Goal: Task Accomplishment & Management: Use online tool/utility

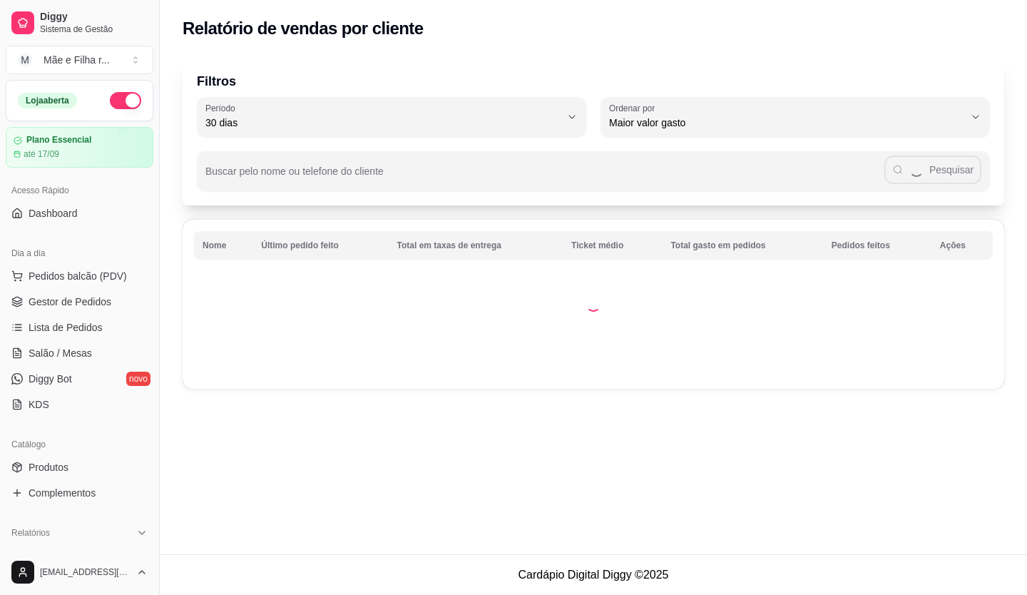
select select "30"
select select "HIGHEST_TOTAL_SPENT_WITH_ORDERS"
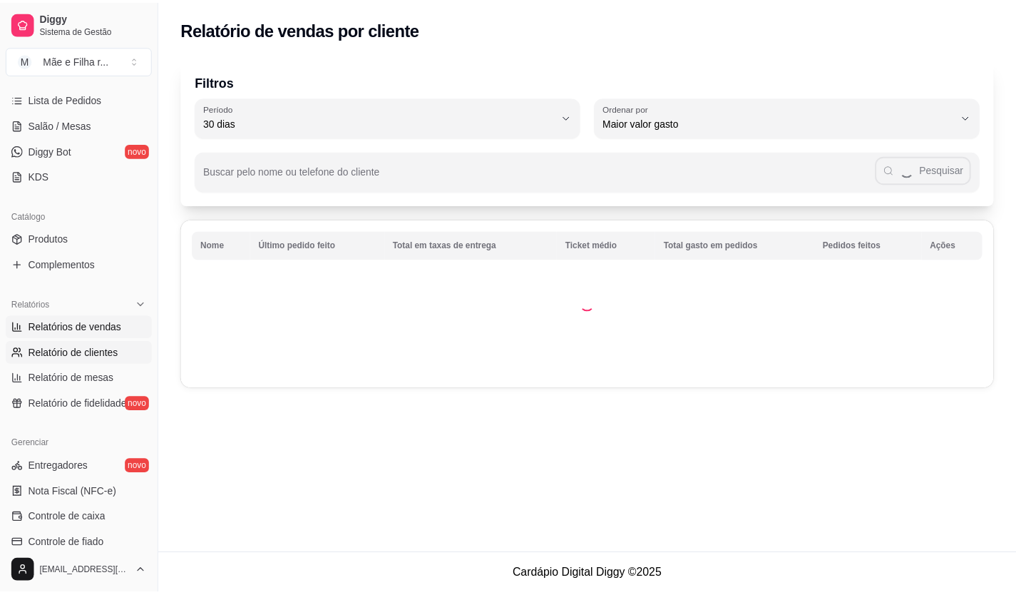
scroll to position [143, 0]
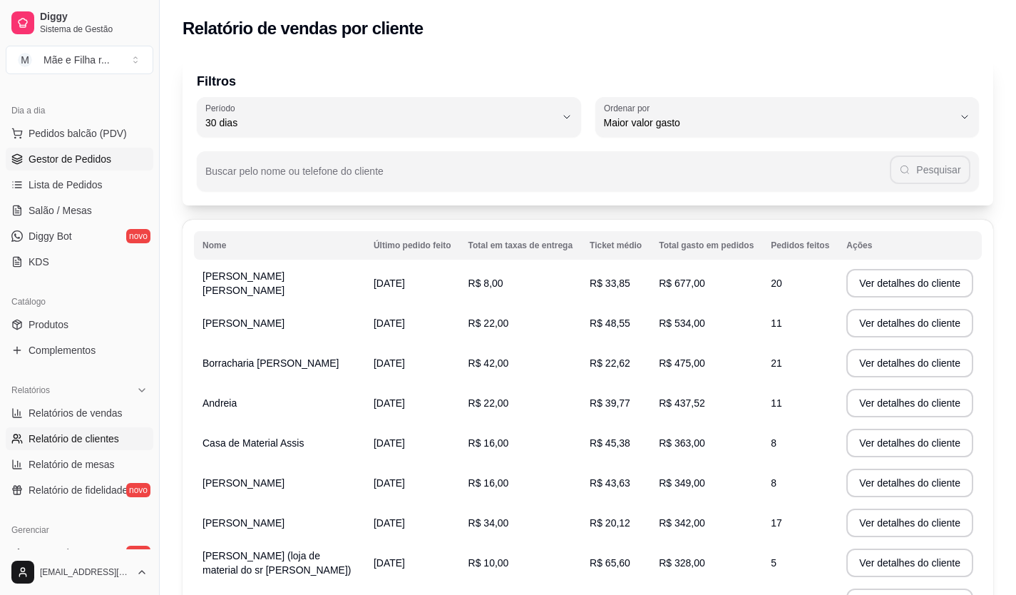
click at [106, 153] on span "Gestor de Pedidos" at bounding box center [70, 159] width 83 height 14
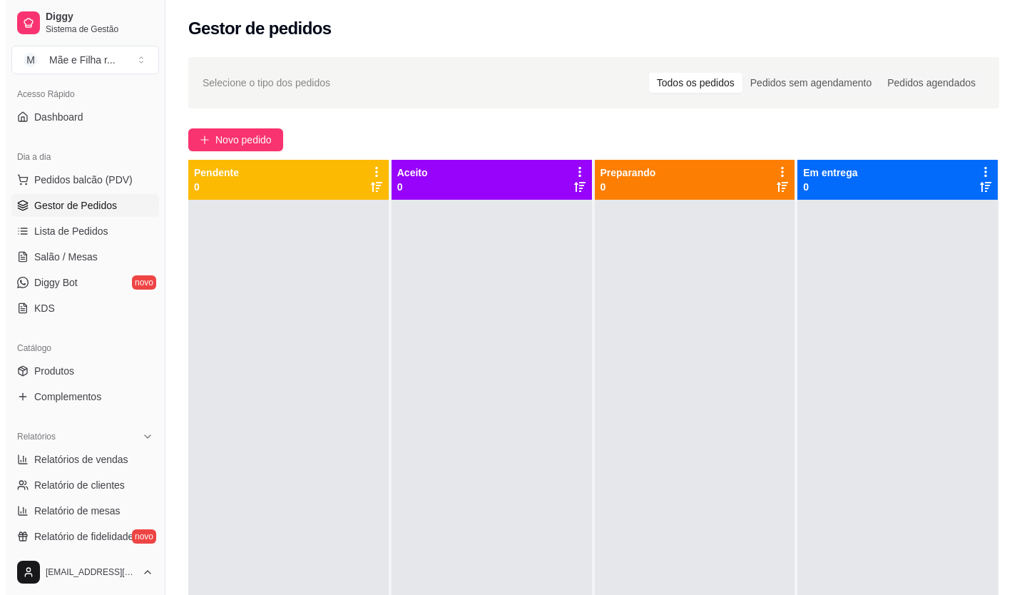
scroll to position [71, 0]
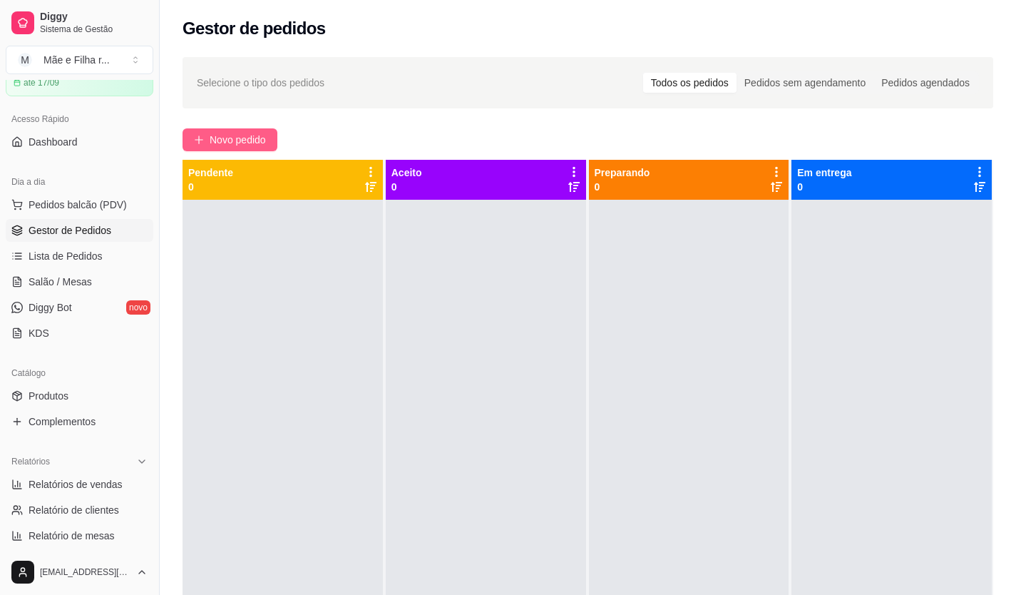
click at [242, 147] on span "Novo pedido" at bounding box center [238, 140] width 56 height 16
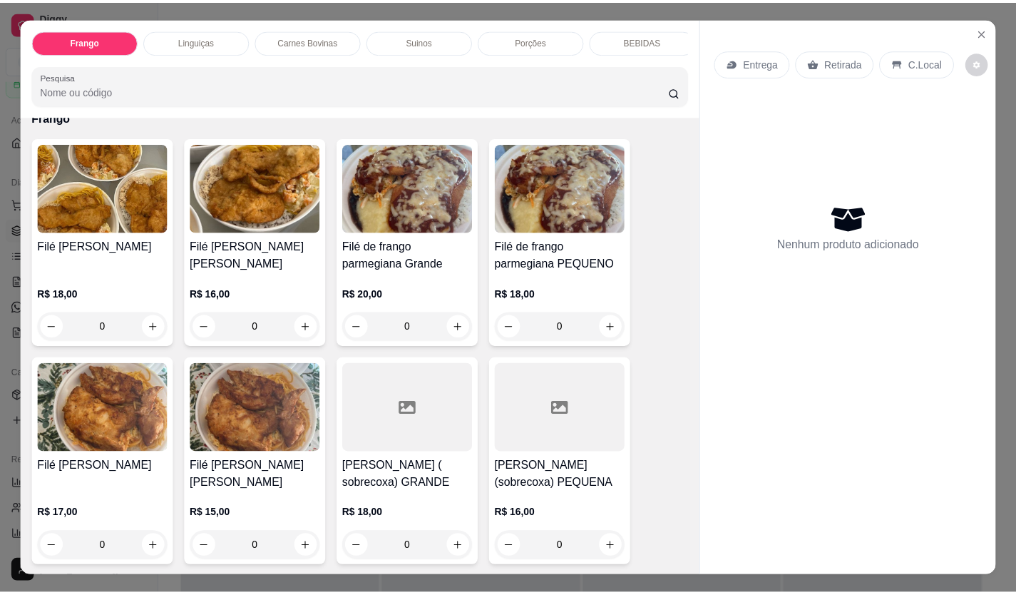
scroll to position [143, 0]
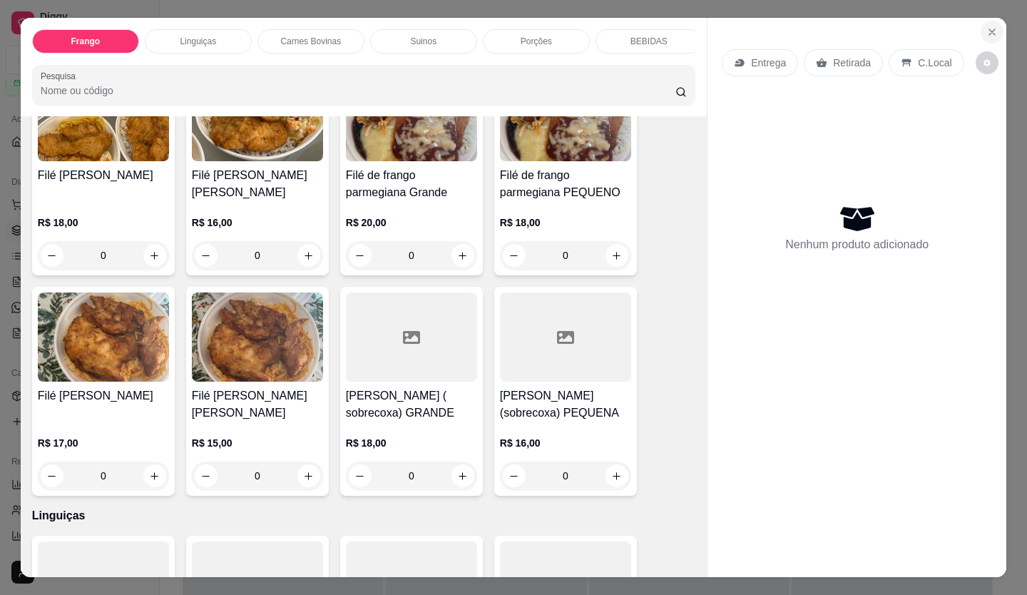
click at [987, 26] on icon "Close" at bounding box center [991, 31] width 11 height 11
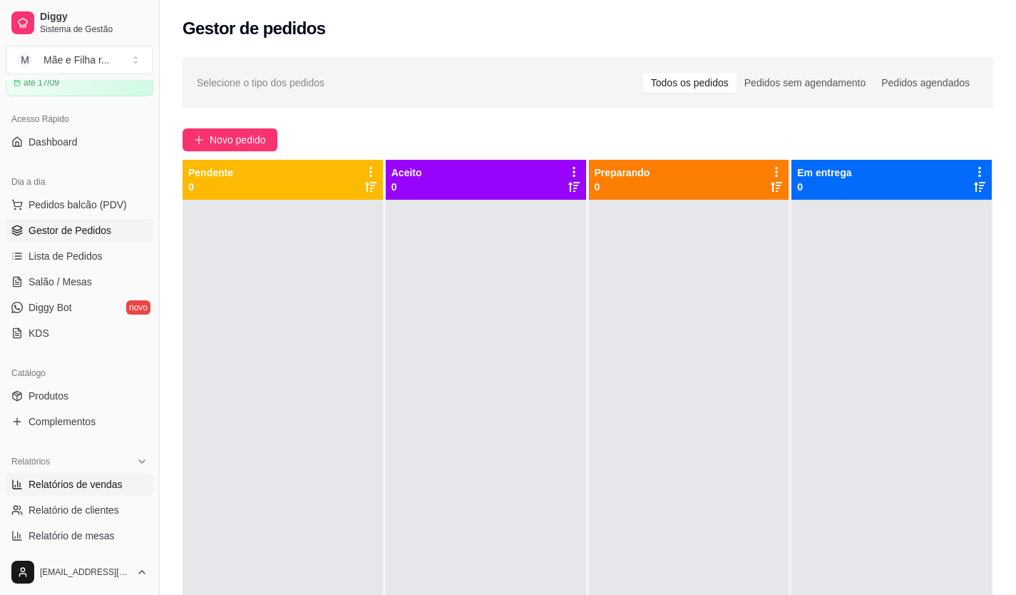
click at [109, 491] on link "Relatórios de vendas" at bounding box center [80, 484] width 148 height 23
select select "ALL"
select select "0"
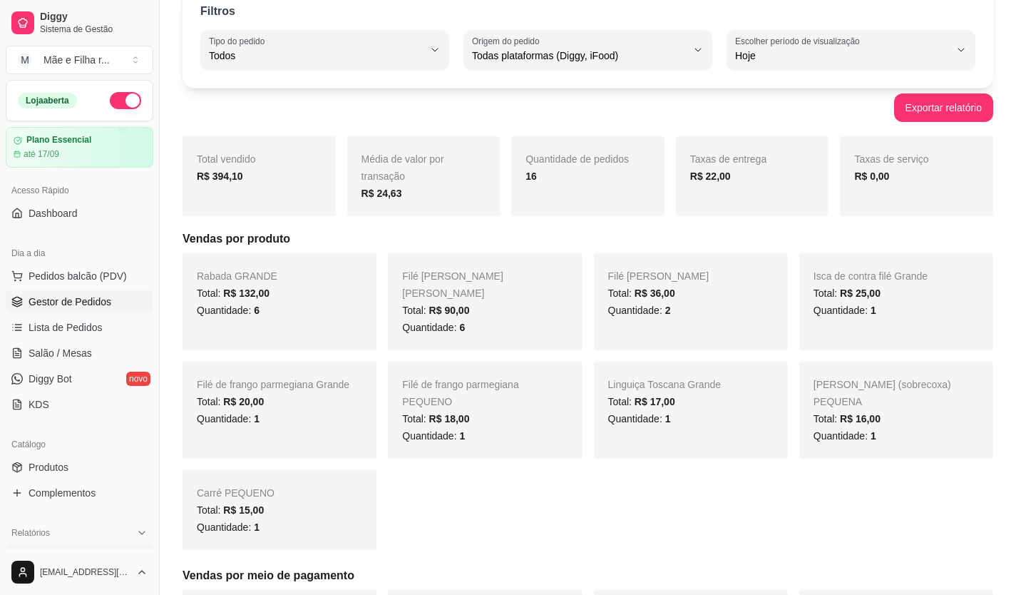
scroll to position [71, 0]
click at [76, 300] on span "Gestor de Pedidos" at bounding box center [70, 301] width 83 height 14
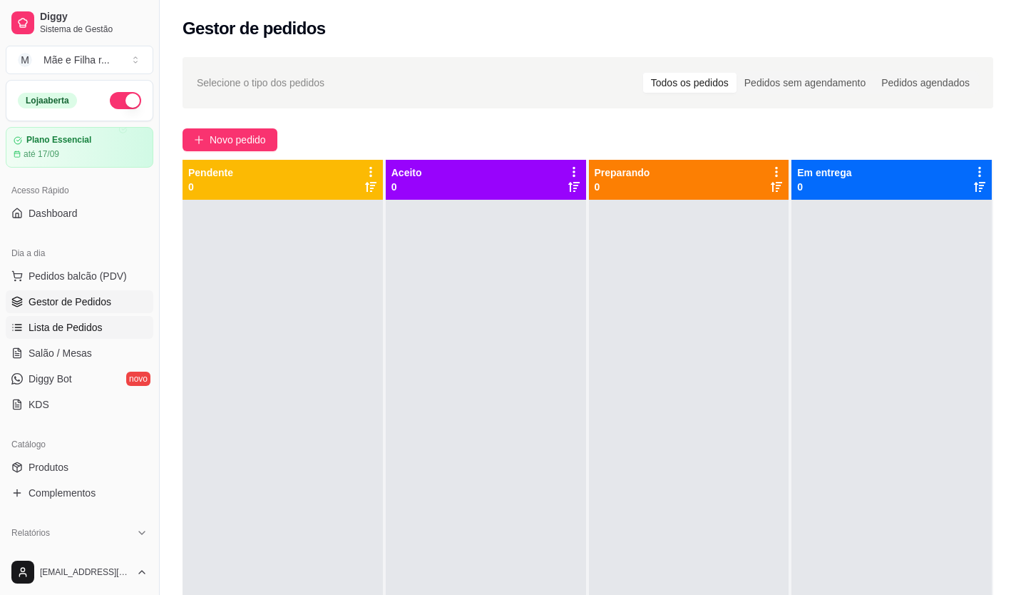
click at [82, 322] on span "Lista de Pedidos" at bounding box center [66, 327] width 74 height 14
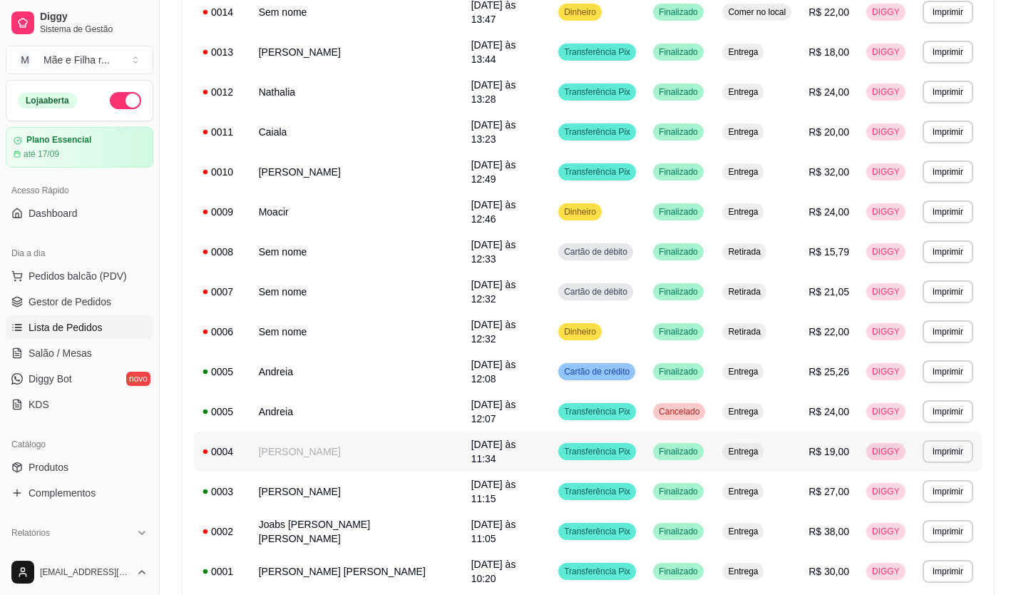
scroll to position [297, 0]
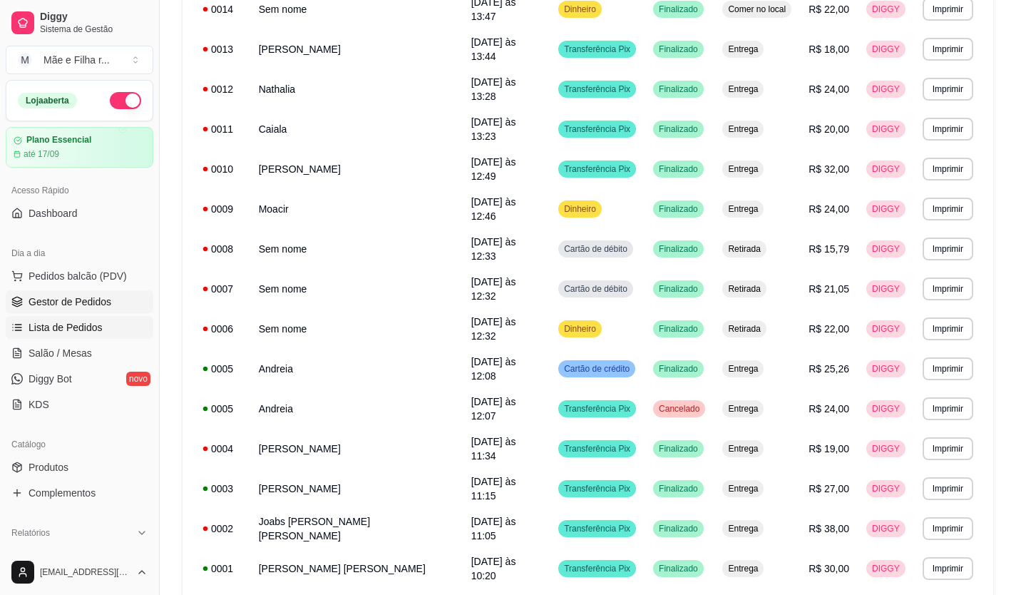
drag, startPoint x: 43, startPoint y: 307, endPoint x: 28, endPoint y: 304, distance: 15.2
click at [41, 307] on span "Gestor de Pedidos" at bounding box center [70, 301] width 83 height 14
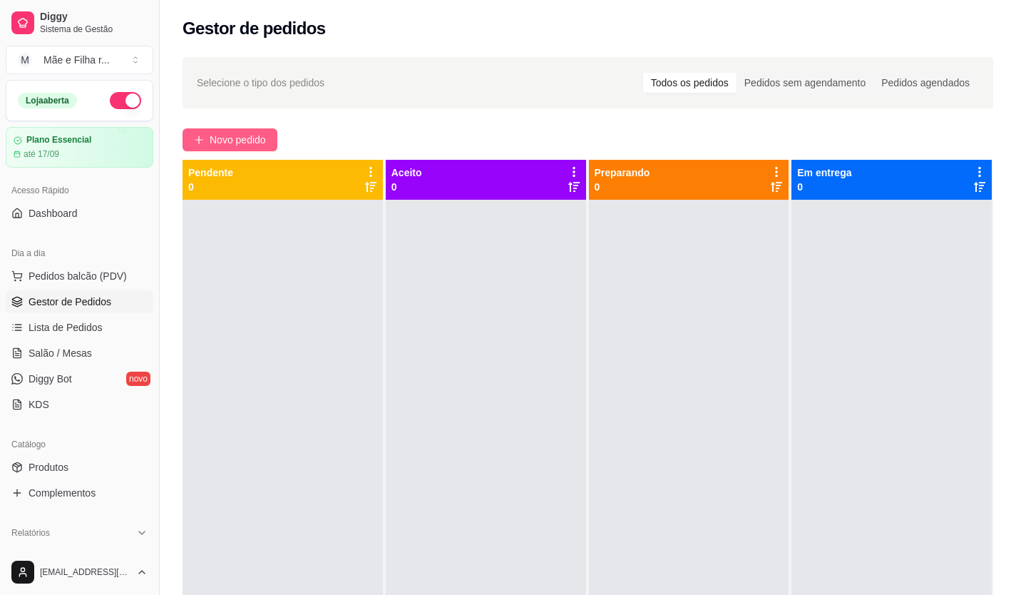
click at [210, 149] on button "Novo pedido" at bounding box center [230, 139] width 95 height 23
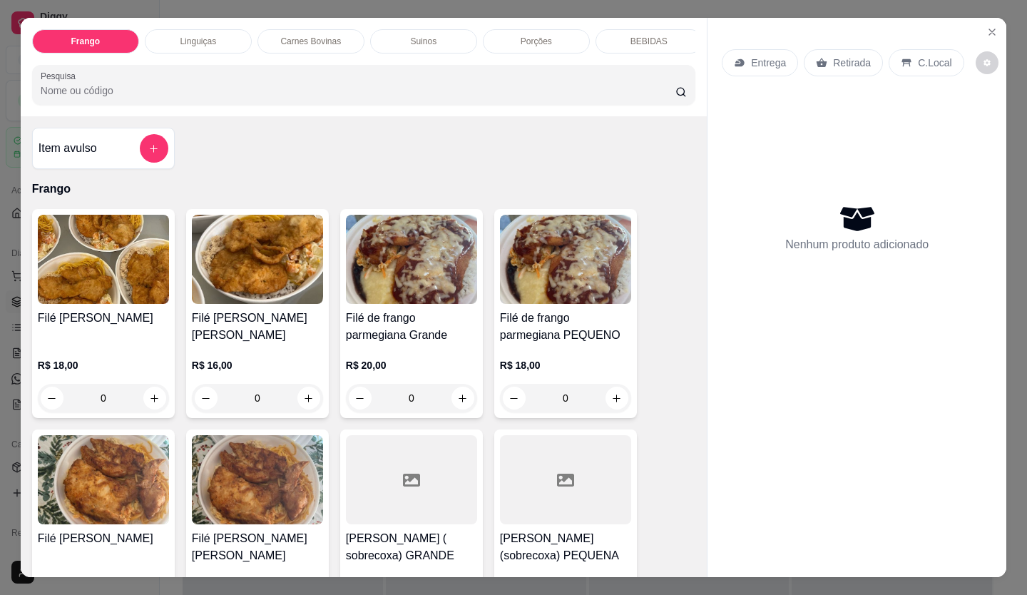
click at [140, 379] on div "R$ 18,00 0" at bounding box center [103, 385] width 131 height 54
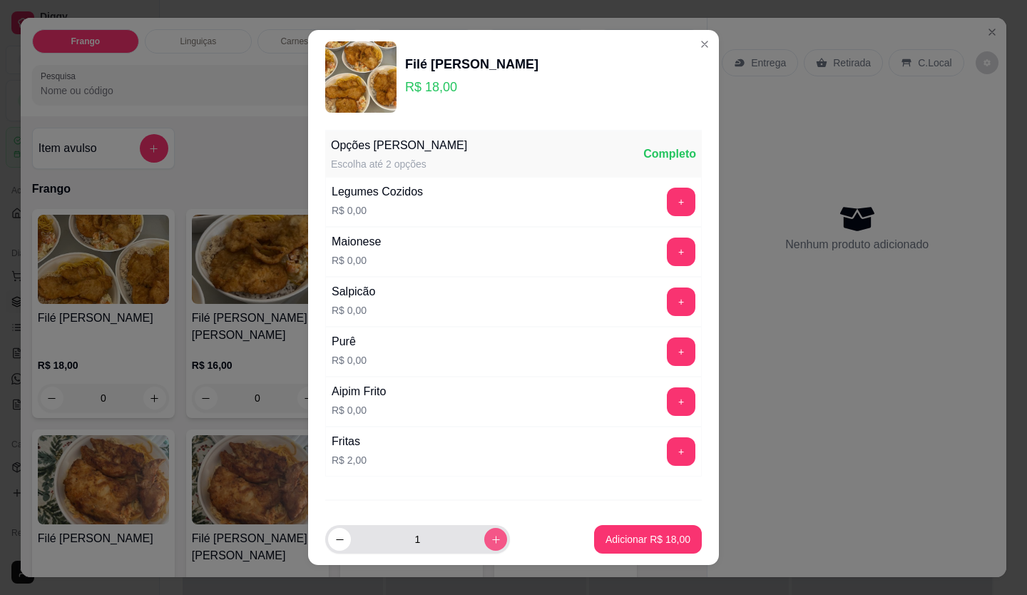
click at [490, 540] on icon "increase-product-quantity" at bounding box center [495, 539] width 11 height 11
type input "2"
drag, startPoint x: 618, startPoint y: 521, endPoint x: 622, endPoint y: 534, distance: 13.5
click at [622, 528] on footer "2 Adicionar R$ 36,00" at bounding box center [513, 538] width 411 height 51
click at [622, 534] on p "Adicionar R$ 36,00" at bounding box center [647, 539] width 85 height 14
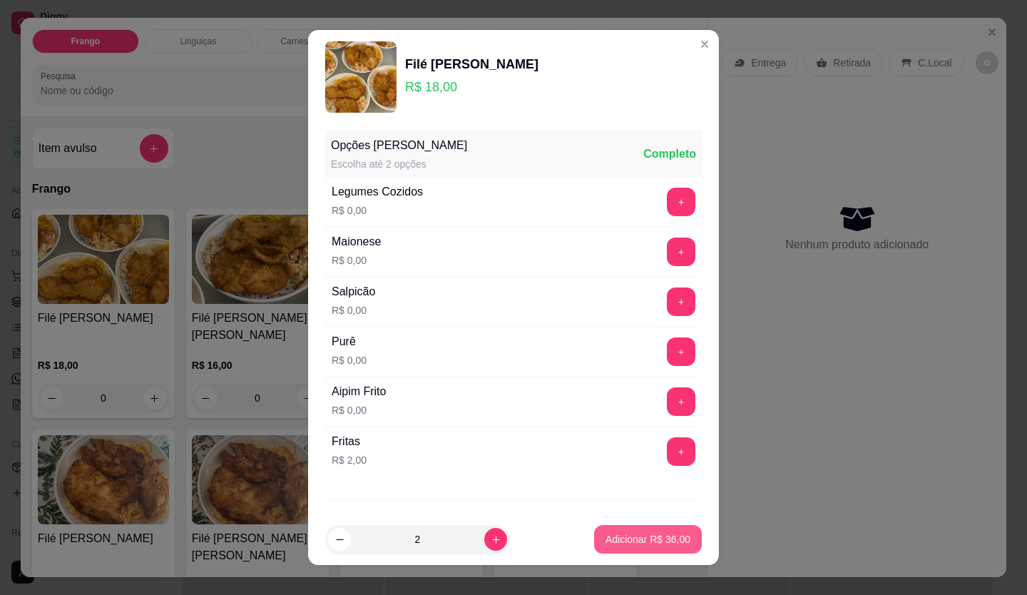
type input "2"
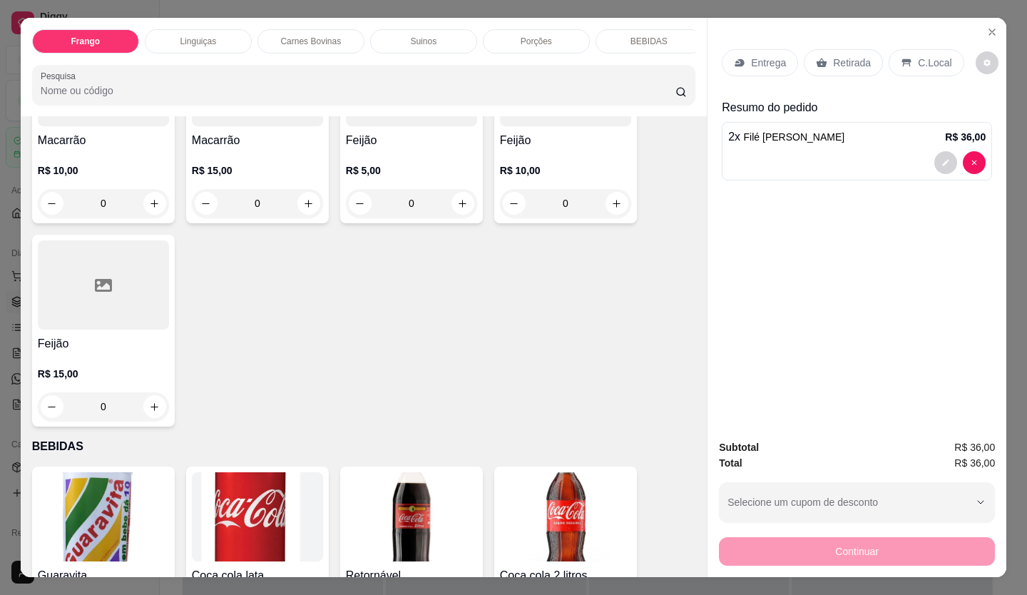
scroll to position [2424, 0]
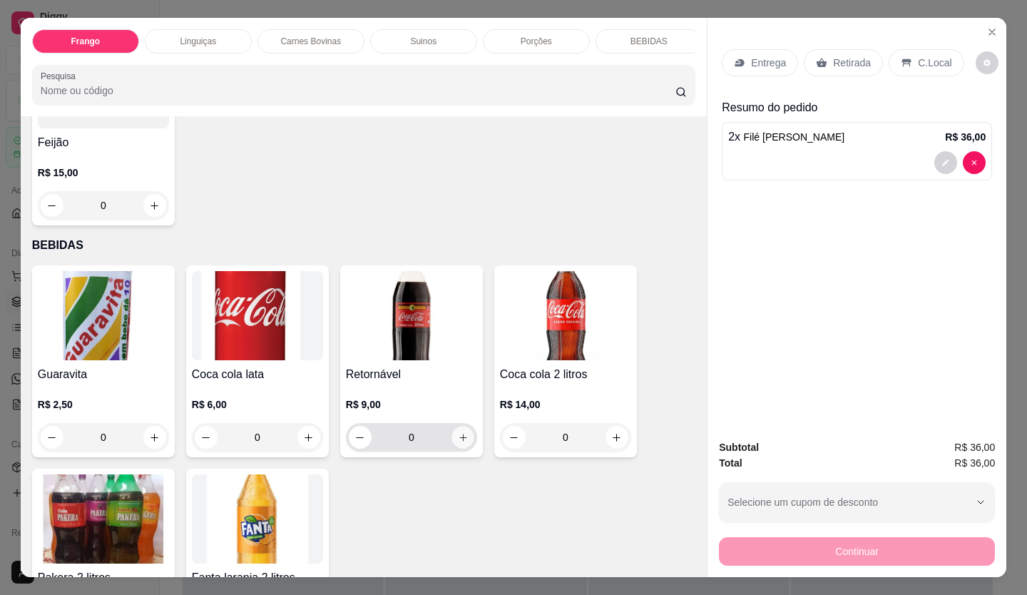
click at [458, 432] on icon "increase-product-quantity" at bounding box center [463, 437] width 11 height 11
type input "1"
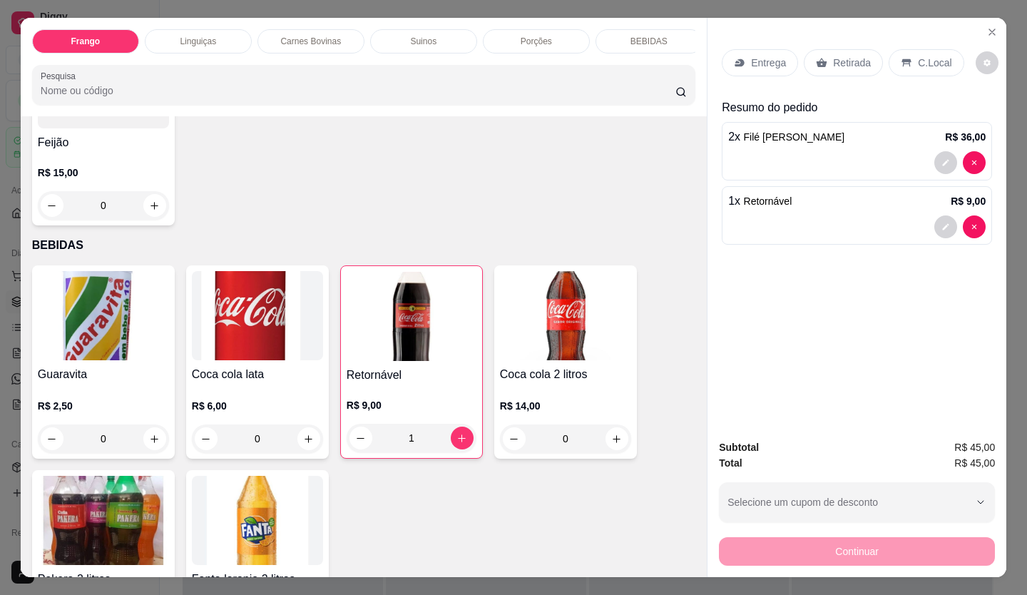
click at [918, 56] on p "C.Local" at bounding box center [935, 63] width 34 height 14
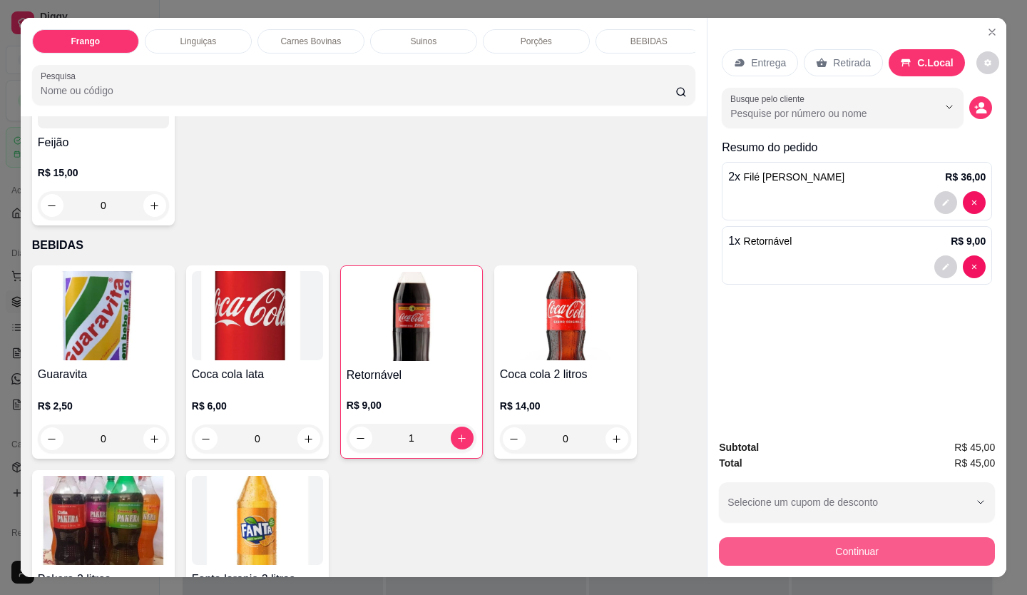
click at [846, 545] on button "Continuar" at bounding box center [857, 551] width 276 height 29
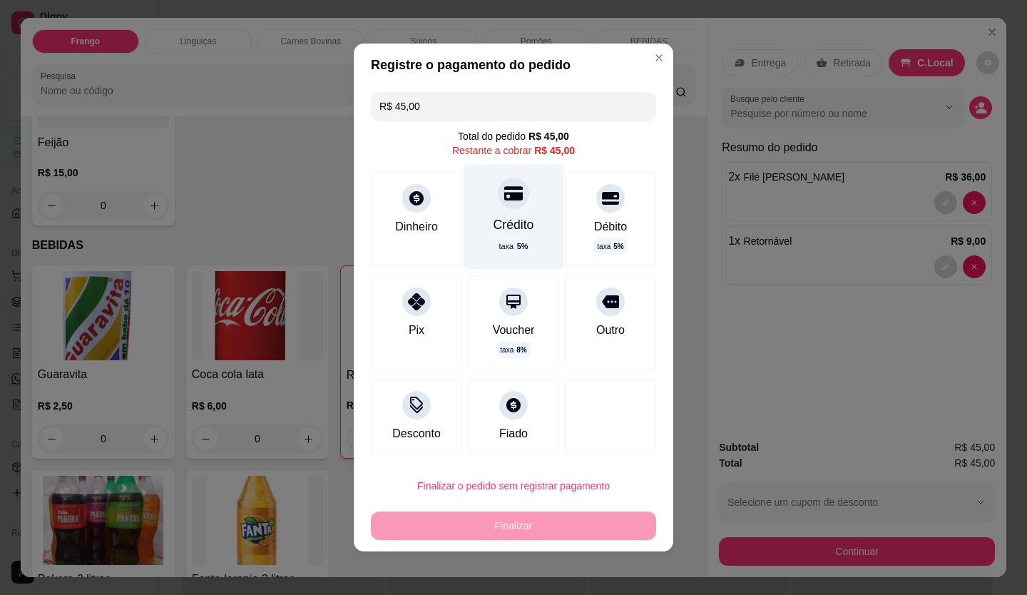
click at [505, 212] on div "Crédito taxa 5 %" at bounding box center [513, 216] width 101 height 104
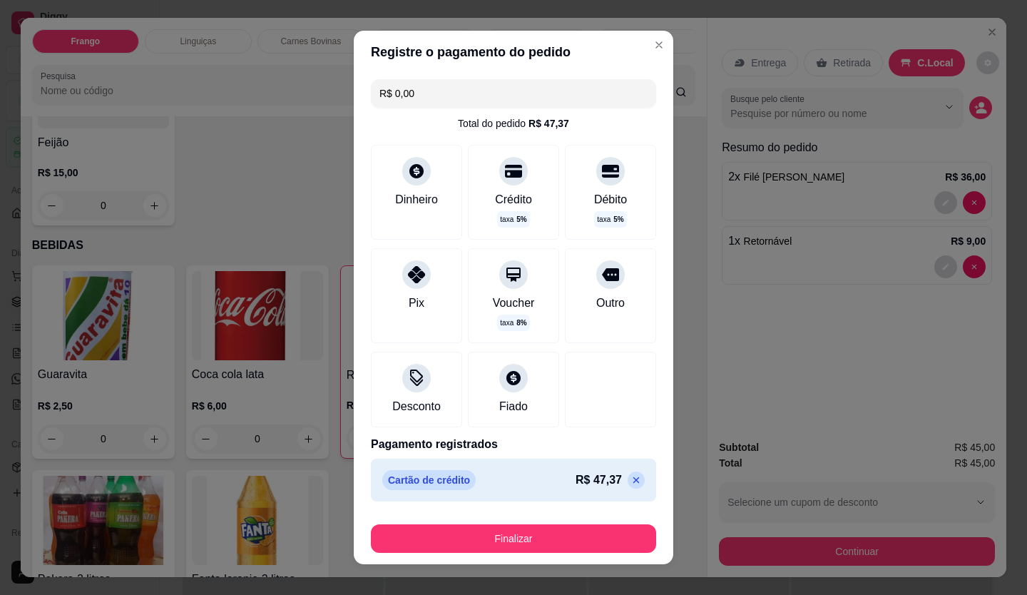
click at [627, 473] on p at bounding box center [635, 479] width 17 height 17
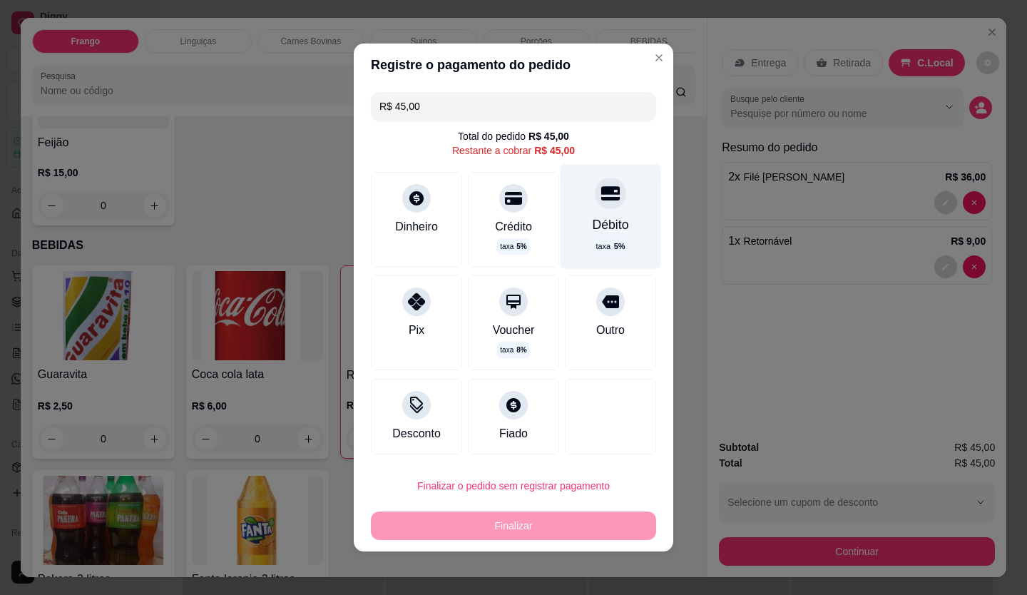
click at [622, 205] on div "Débito taxa 5 %" at bounding box center [610, 216] width 101 height 104
type input "R$ 0,00"
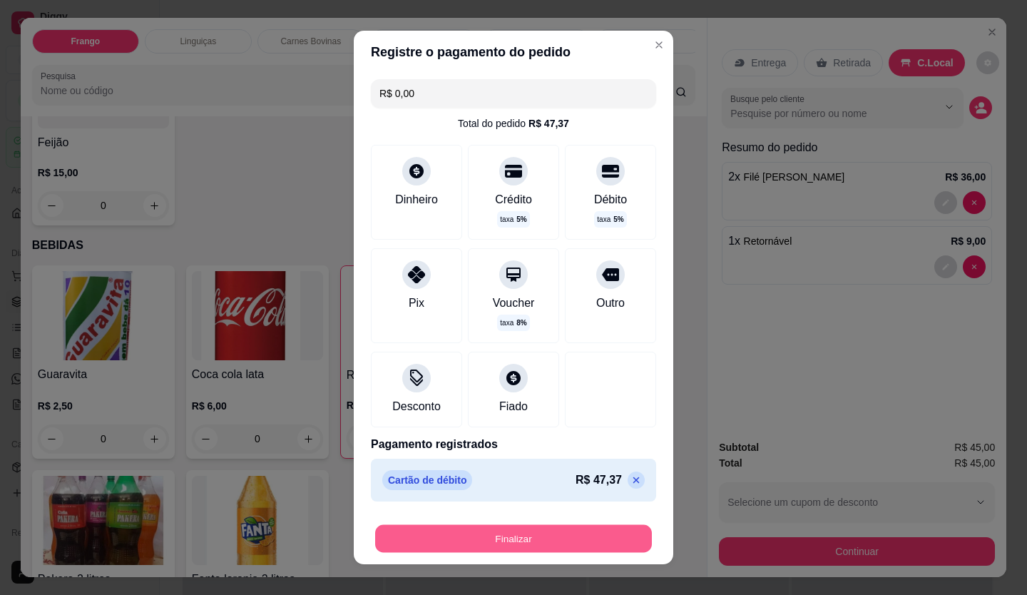
click at [585, 538] on button "Finalizar" at bounding box center [513, 539] width 277 height 28
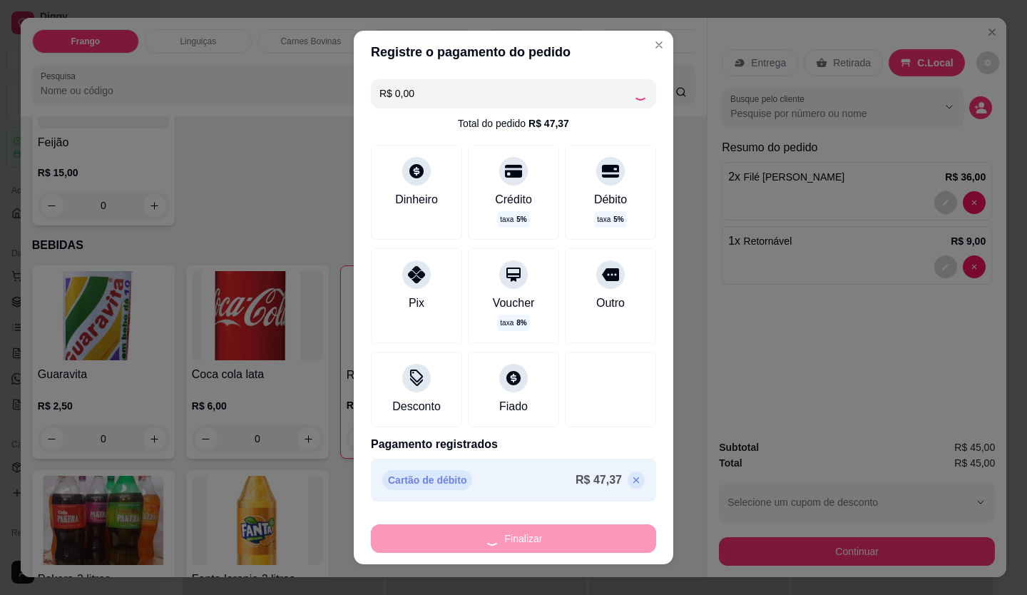
type input "0"
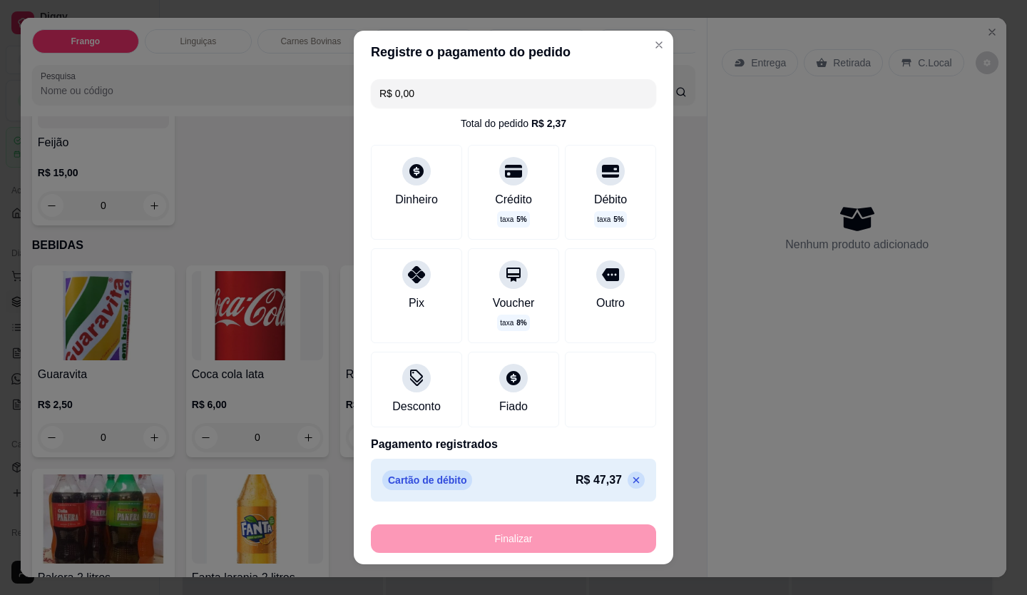
type input "-R$ 45,00"
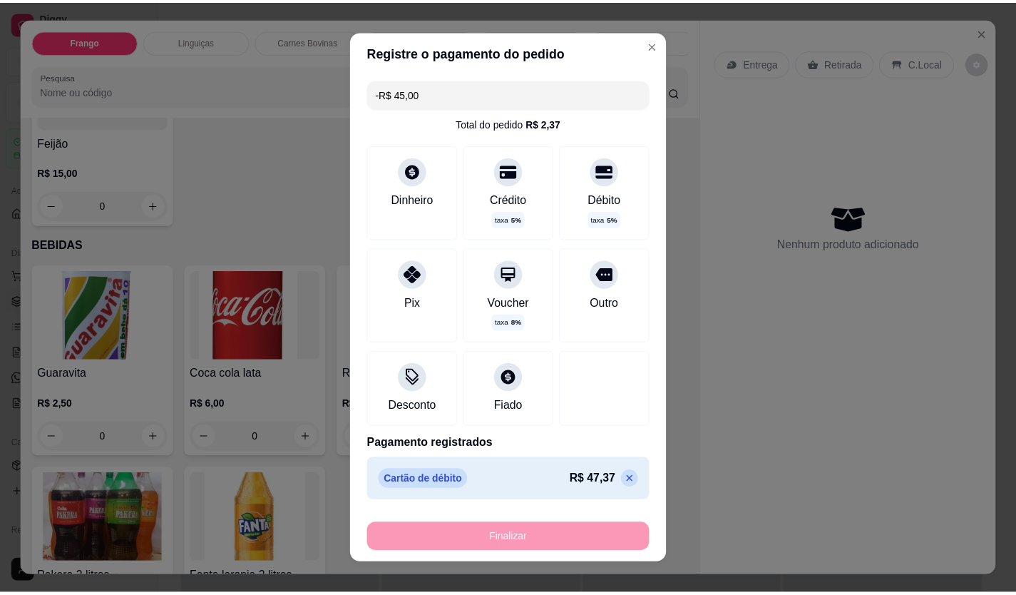
scroll to position [2423, 0]
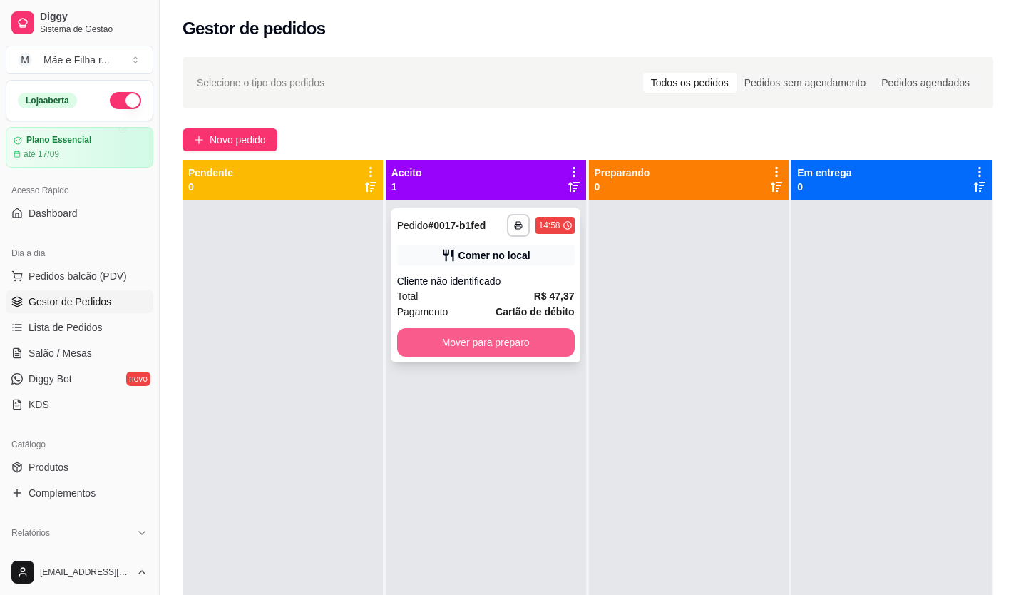
click at [457, 334] on button "Mover para preparo" at bounding box center [486, 342] width 178 height 29
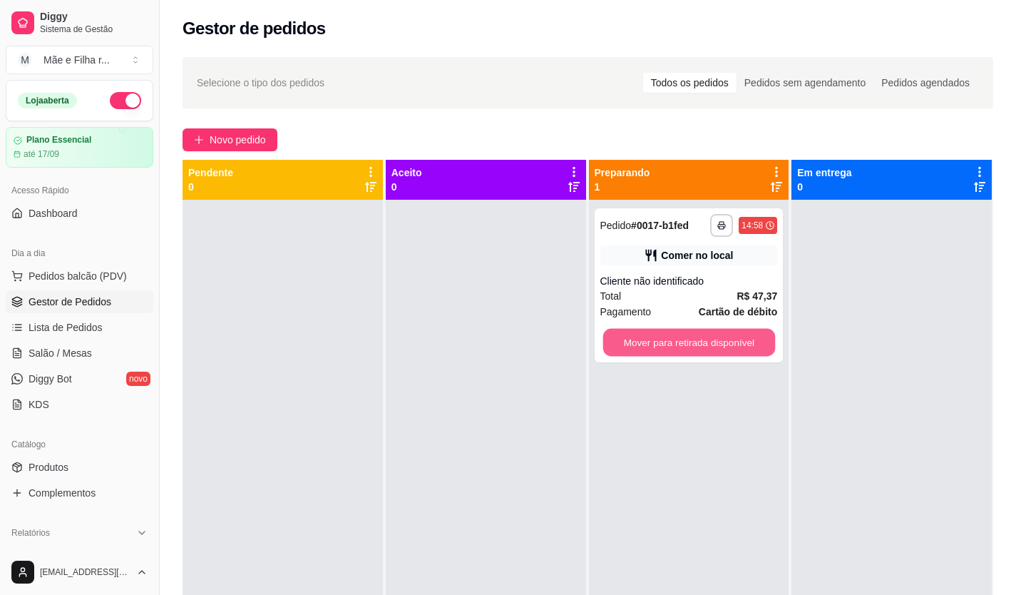
click at [641, 343] on button "Mover para retirada disponível" at bounding box center [688, 343] width 172 height 28
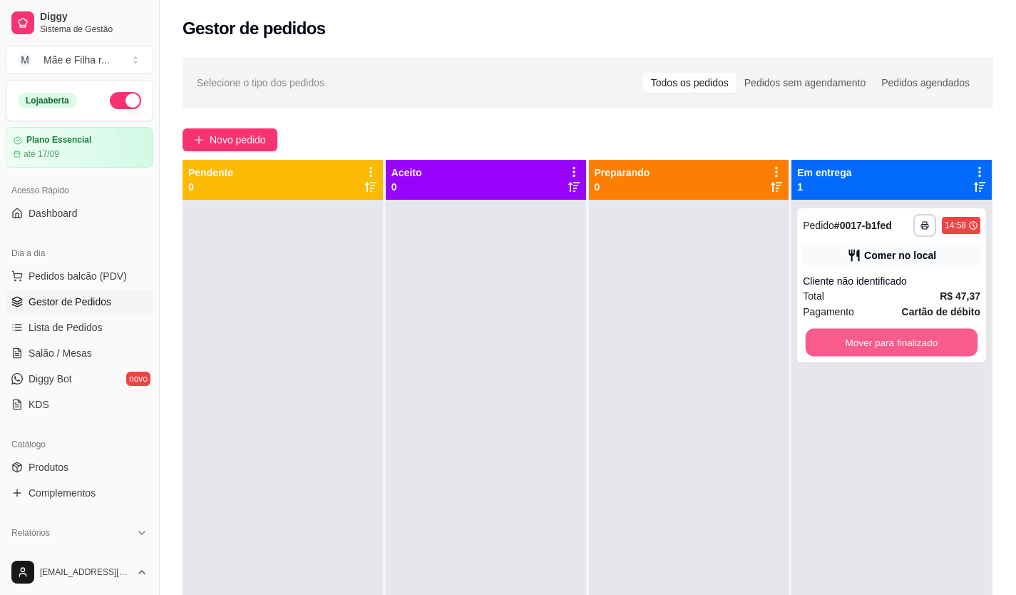
click at [834, 331] on button "Mover para finalizado" at bounding box center [892, 343] width 172 height 28
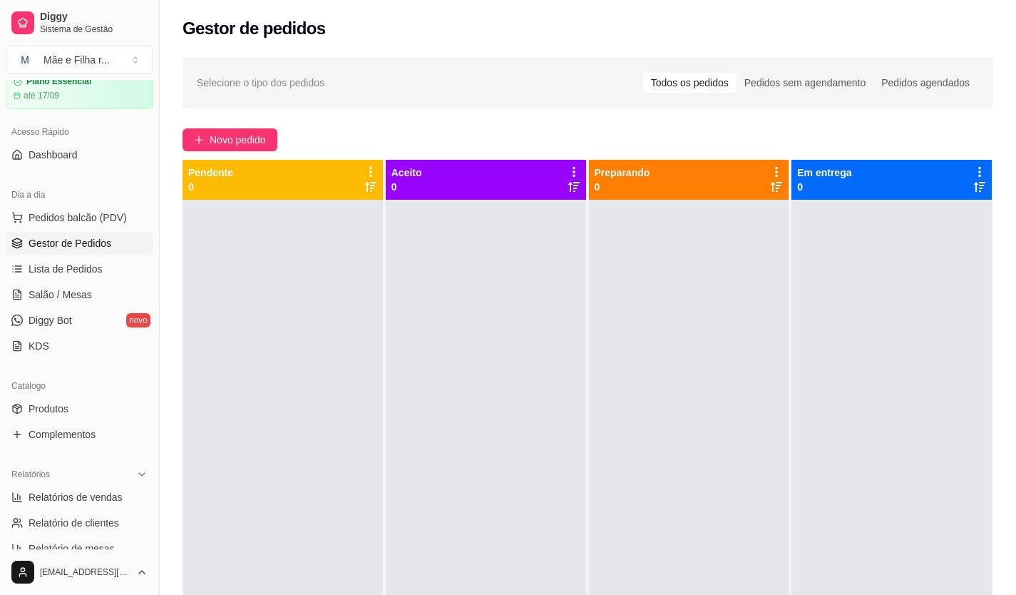
scroll to position [143, 0]
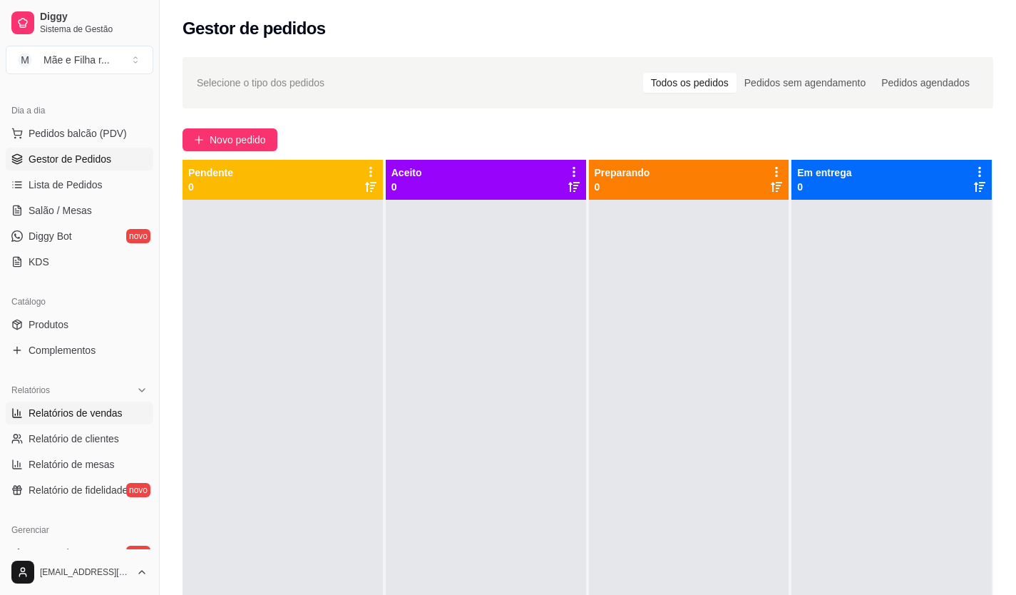
click at [123, 406] on link "Relatórios de vendas" at bounding box center [80, 412] width 148 height 23
select select "ALL"
select select "0"
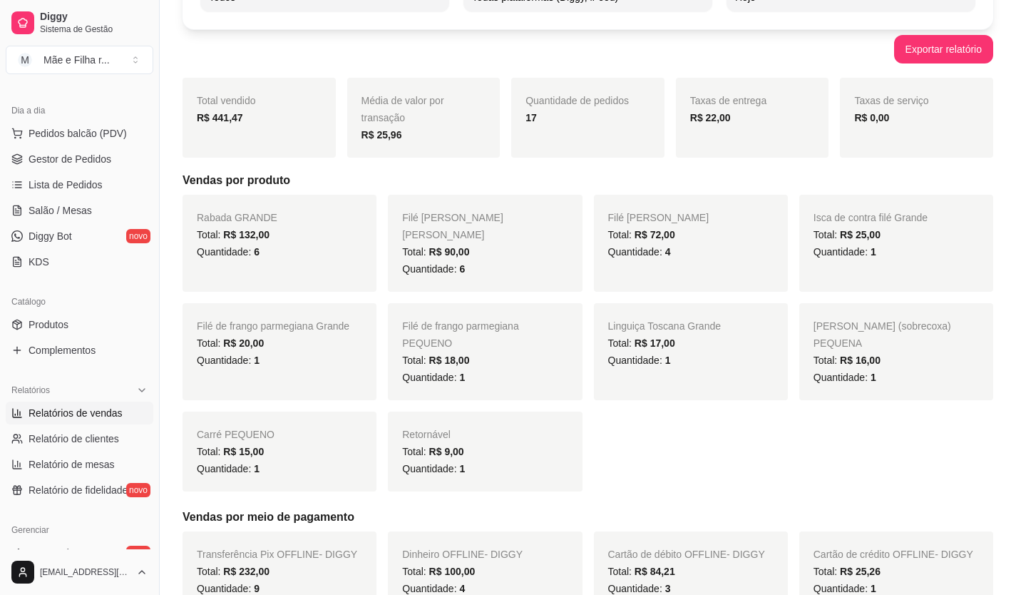
scroll to position [143, 0]
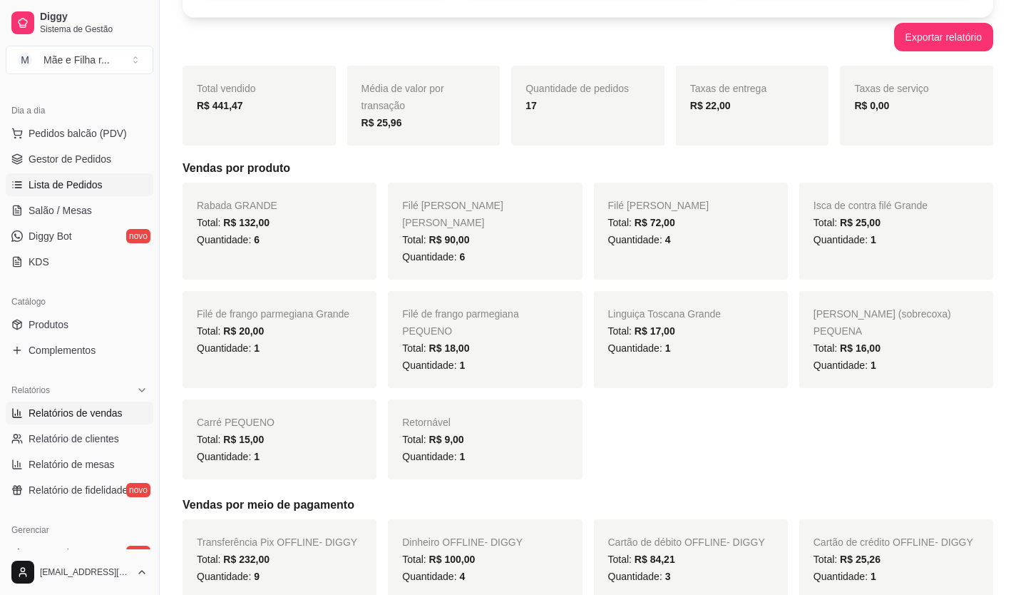
click at [79, 186] on span "Lista de Pedidos" at bounding box center [66, 185] width 74 height 14
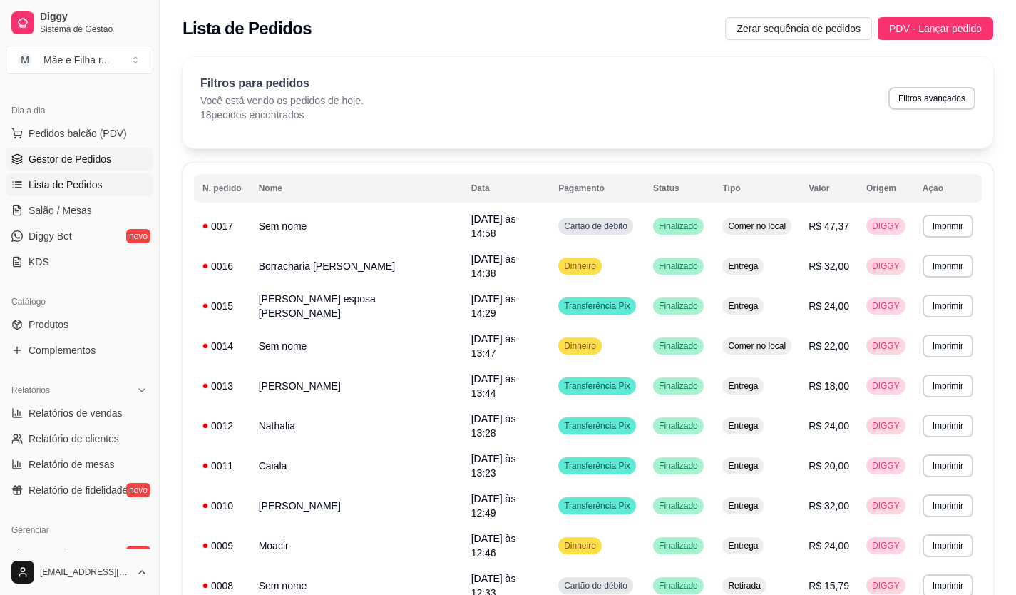
click at [79, 155] on span "Gestor de Pedidos" at bounding box center [70, 159] width 83 height 14
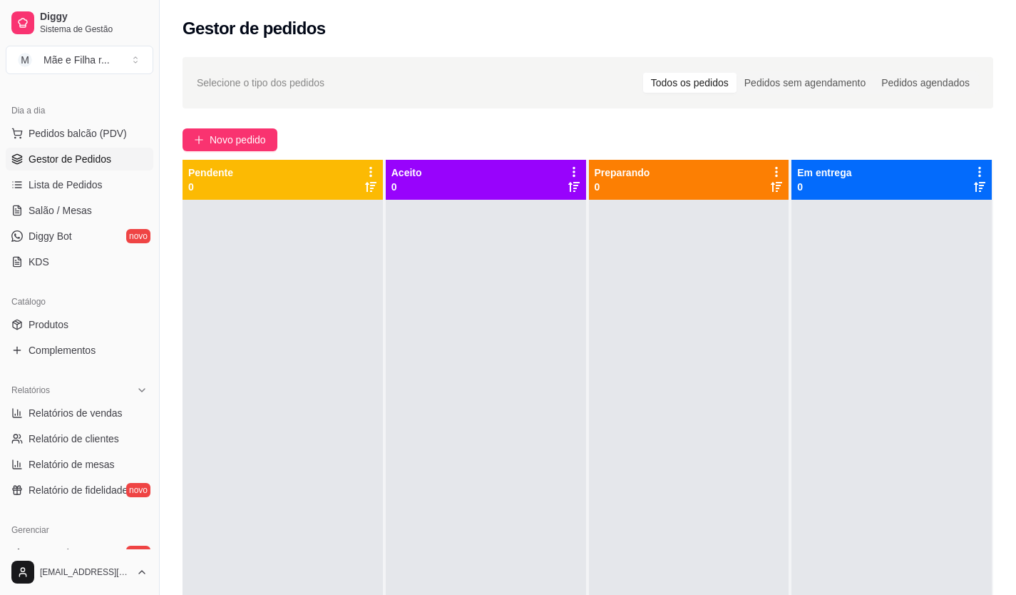
click at [6, 148] on link "Gestor de Pedidos" at bounding box center [80, 159] width 148 height 23
